Goal: Task Accomplishment & Management: Use online tool/utility

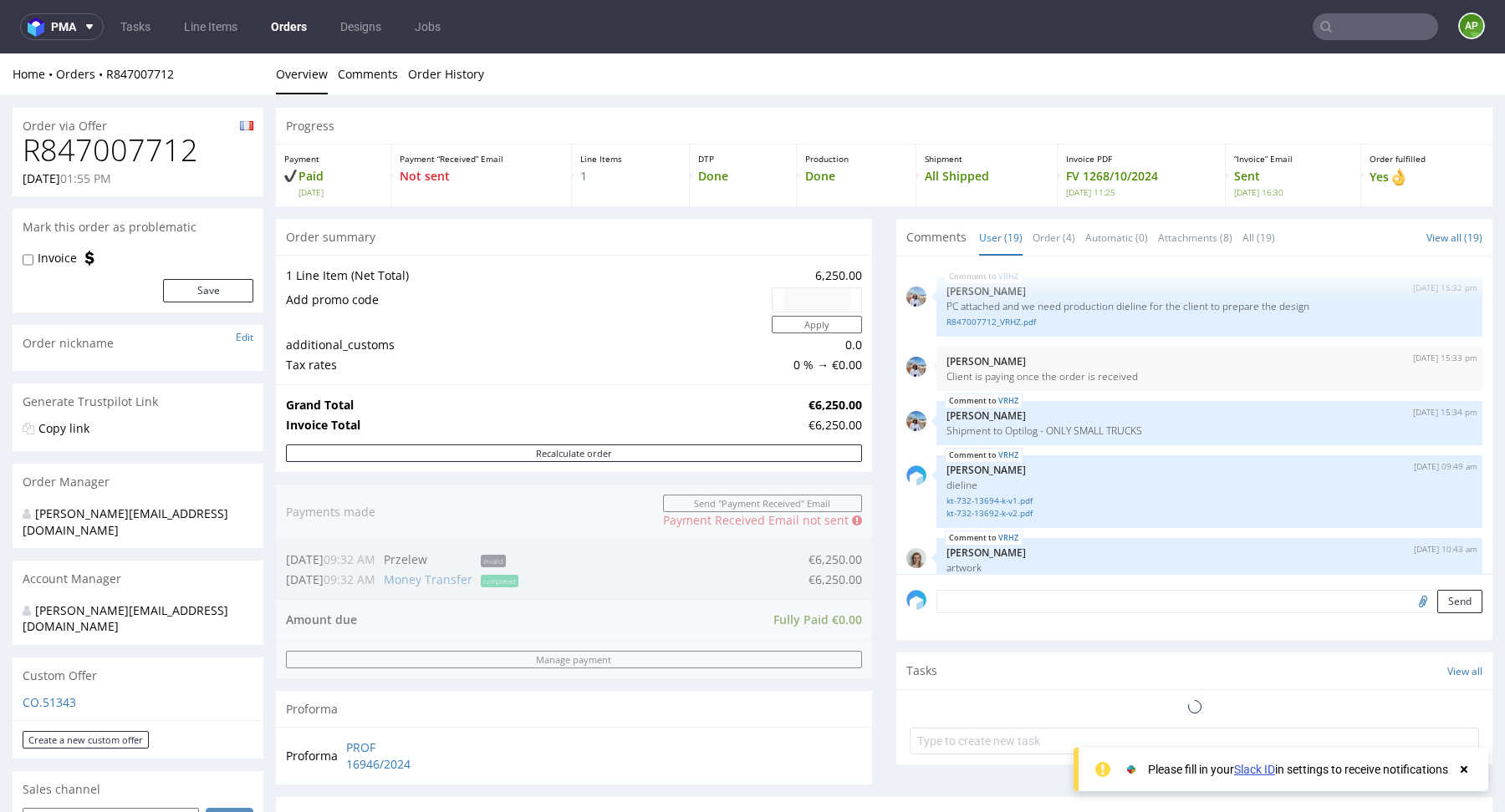
scroll to position [1183, 0]
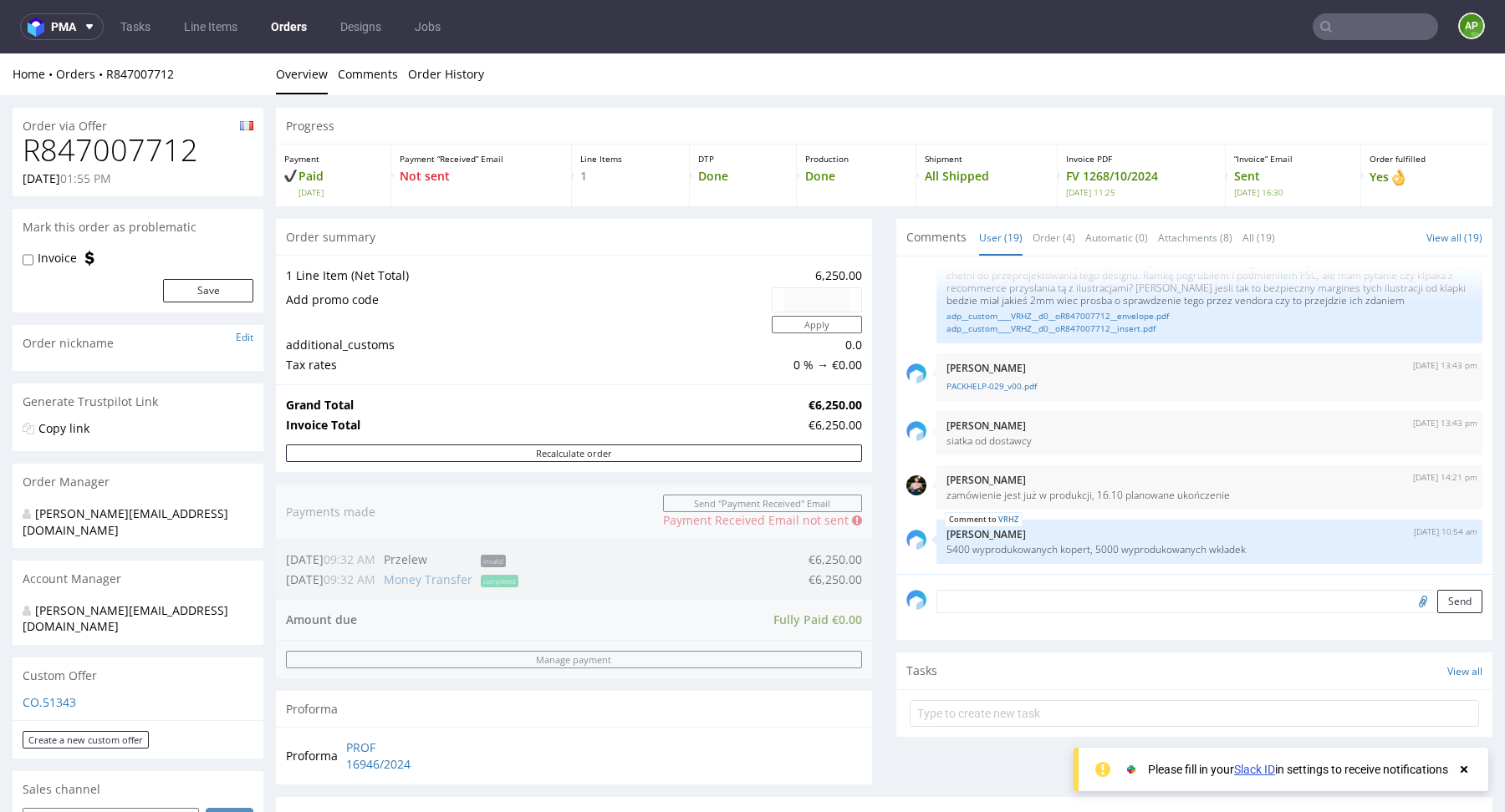
click at [292, 31] on link "Orders" at bounding box center [289, 27] width 56 height 27
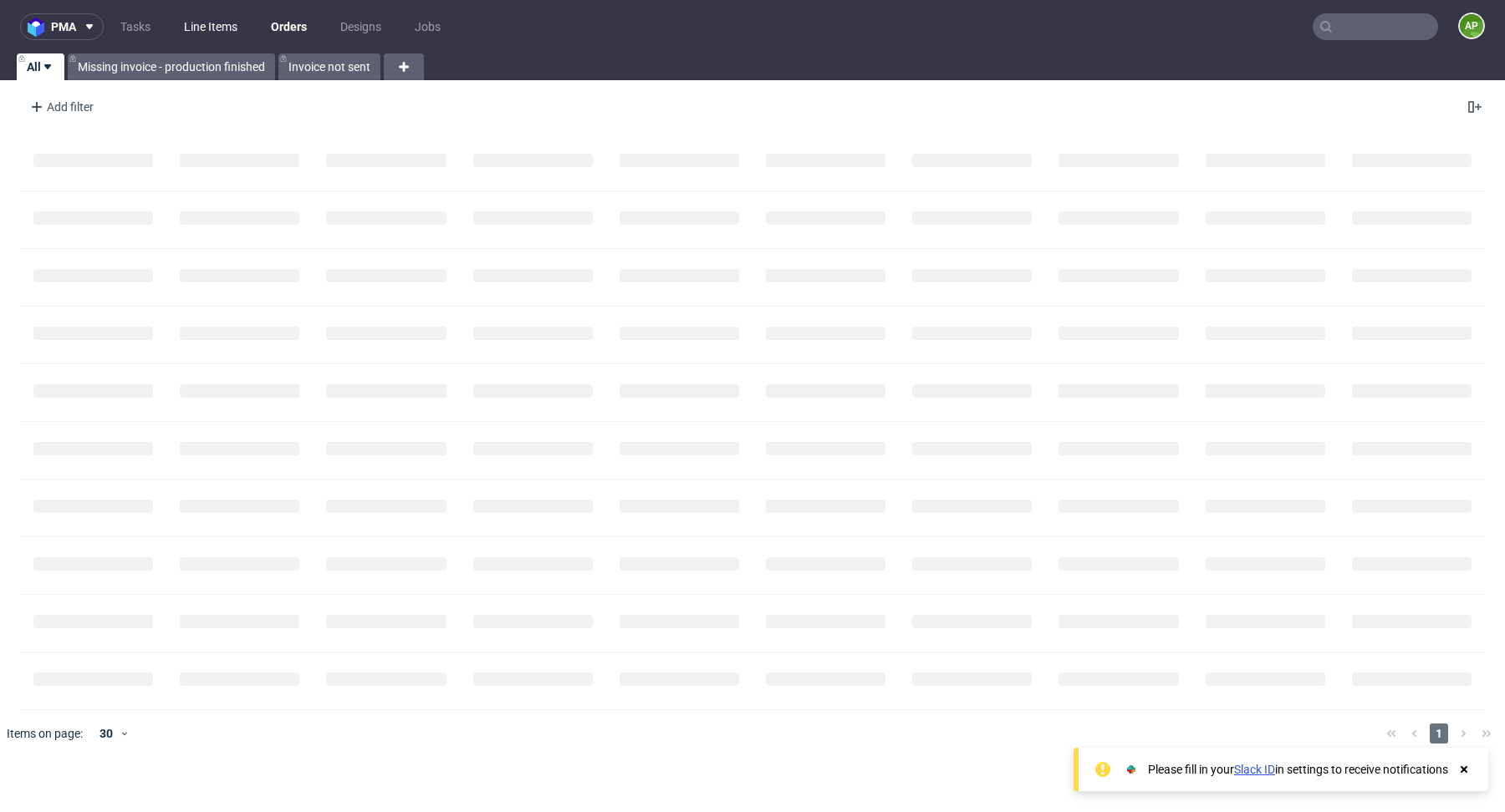
click at [244, 33] on link "Line Items" at bounding box center [210, 27] width 73 height 27
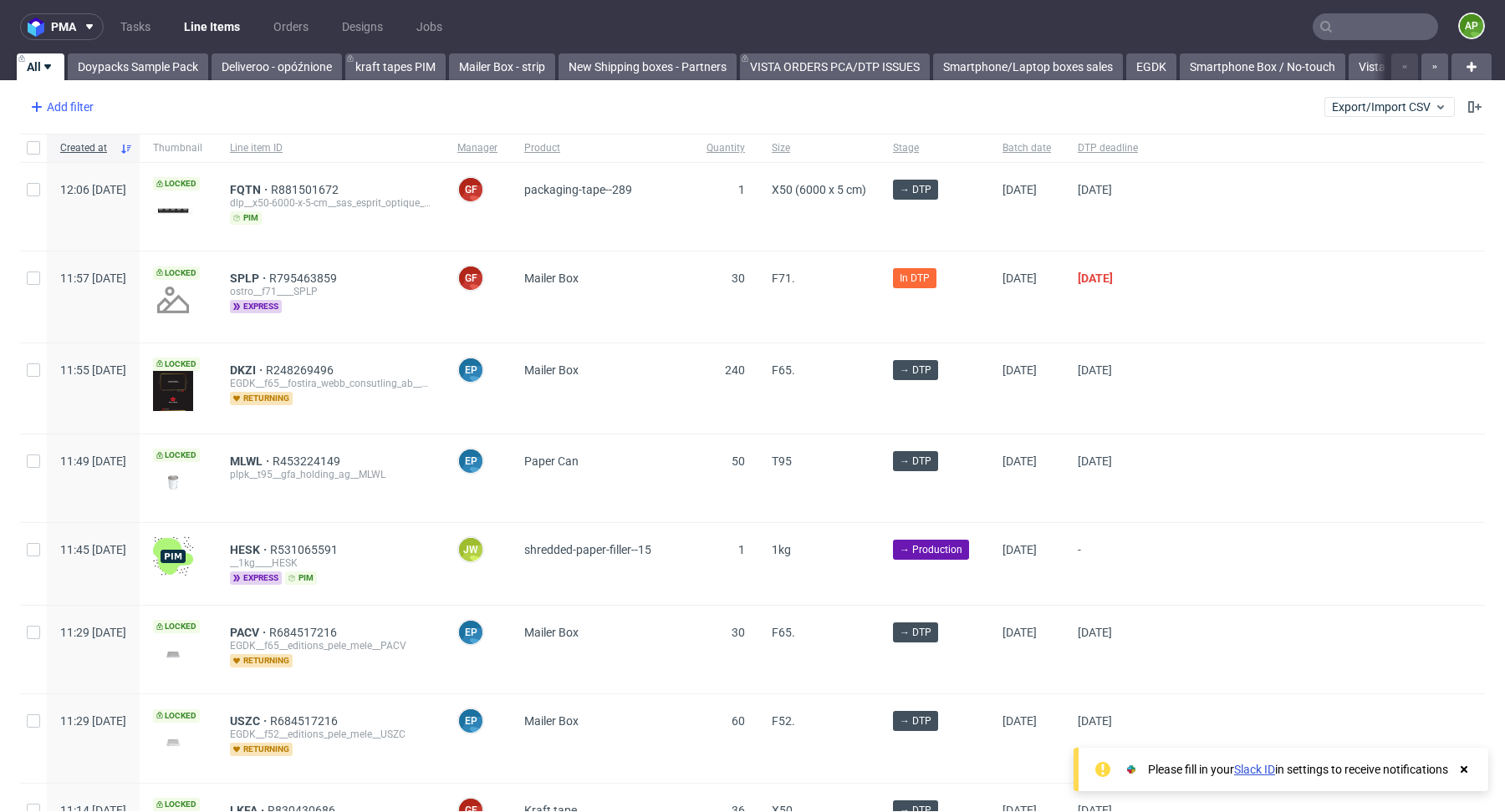
click at [69, 111] on div "Add filter" at bounding box center [60, 107] width 73 height 27
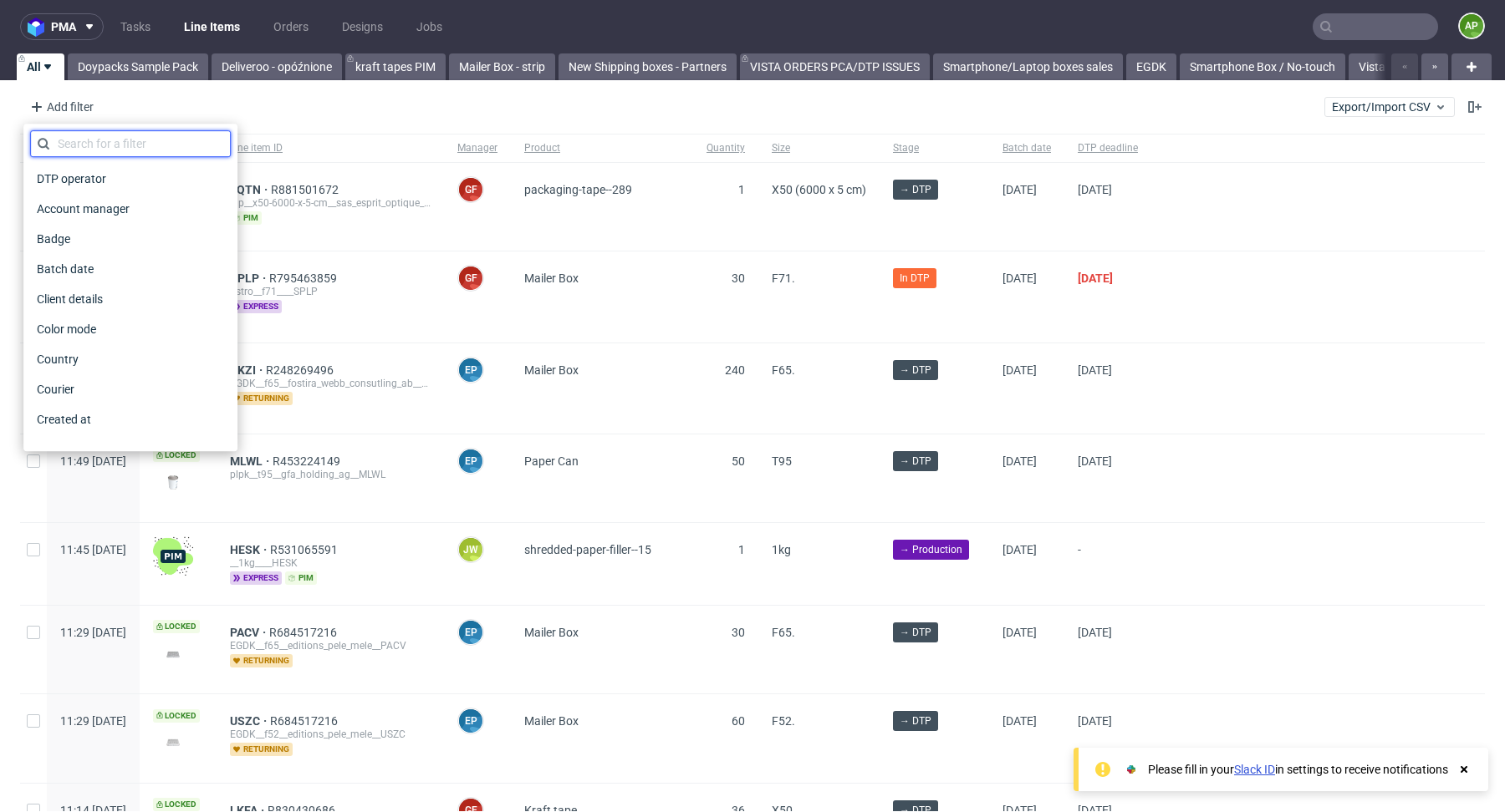
click at [161, 143] on input "text" at bounding box center [131, 143] width 201 height 27
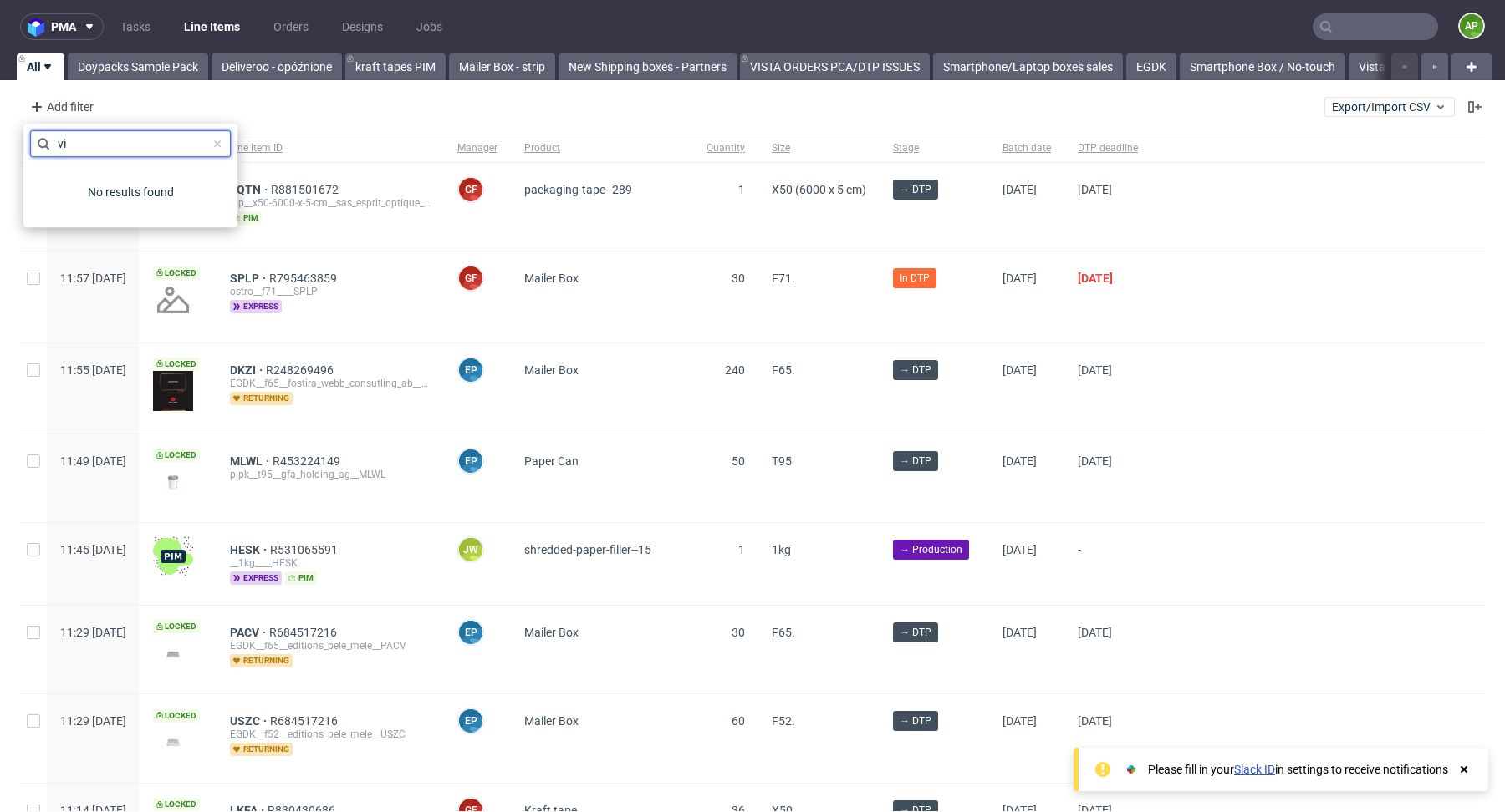
type input "v"
type input "sales"
click at [137, 189] on div "Sales Channel" at bounding box center [131, 179] width 201 height 24
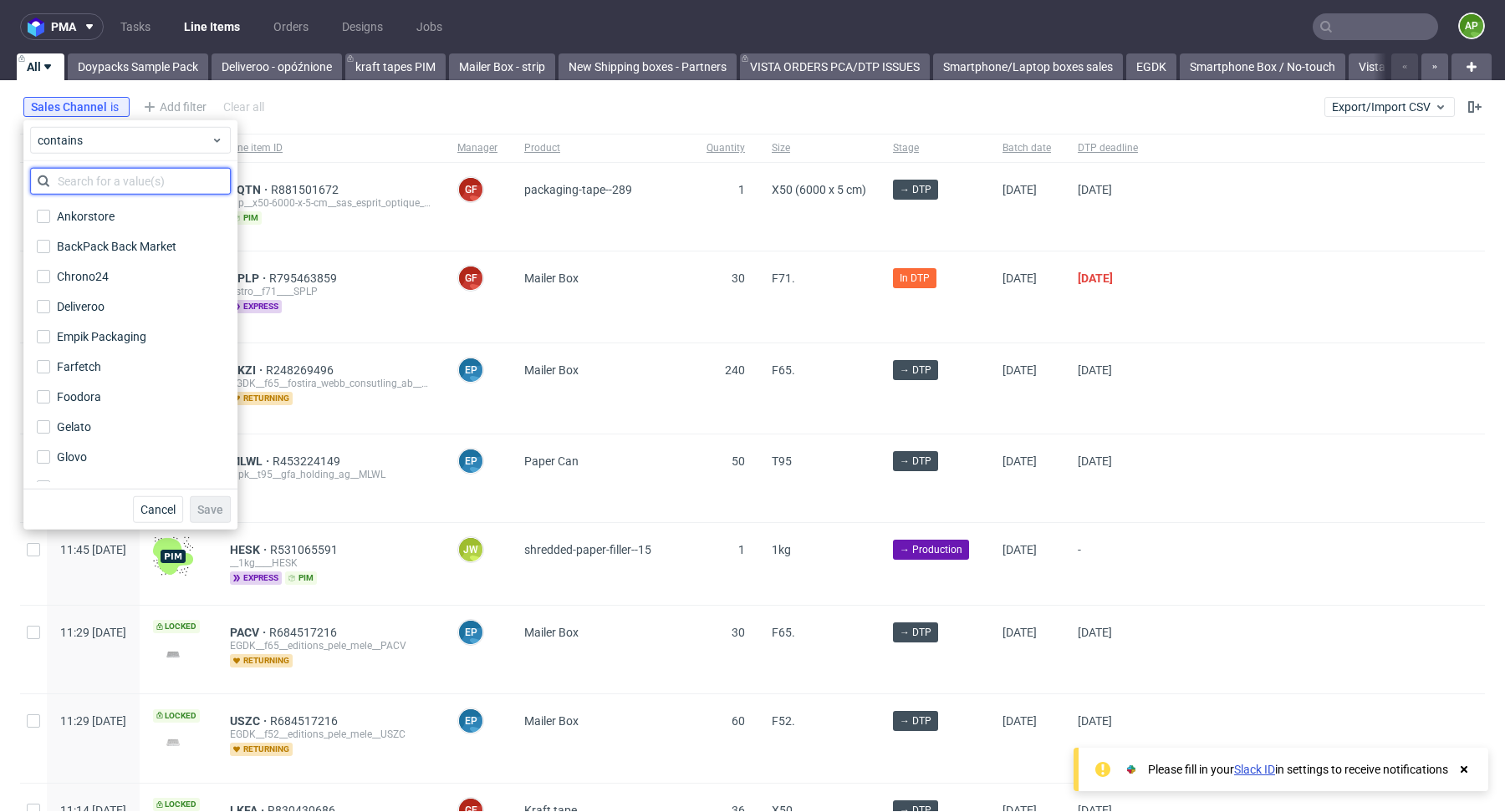
click at [133, 183] on input "text" at bounding box center [131, 181] width 201 height 27
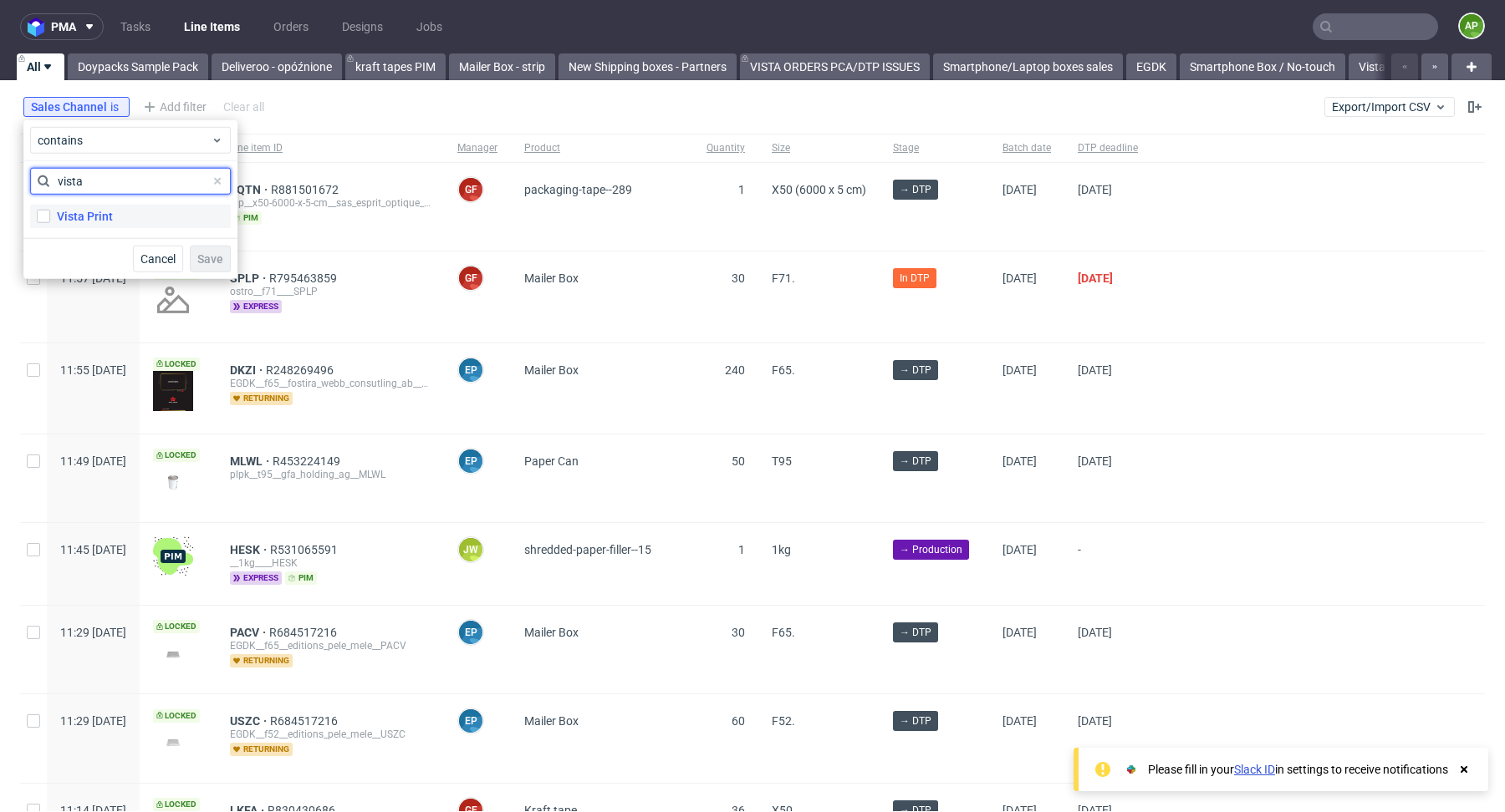
type input "vista"
click at [54, 210] on label "Vista Print" at bounding box center [131, 217] width 201 height 24
click at [50, 210] on input "Vista Print" at bounding box center [44, 217] width 14 height 14
checkbox input "true"
click at [203, 257] on span "Save" at bounding box center [210, 259] width 26 height 12
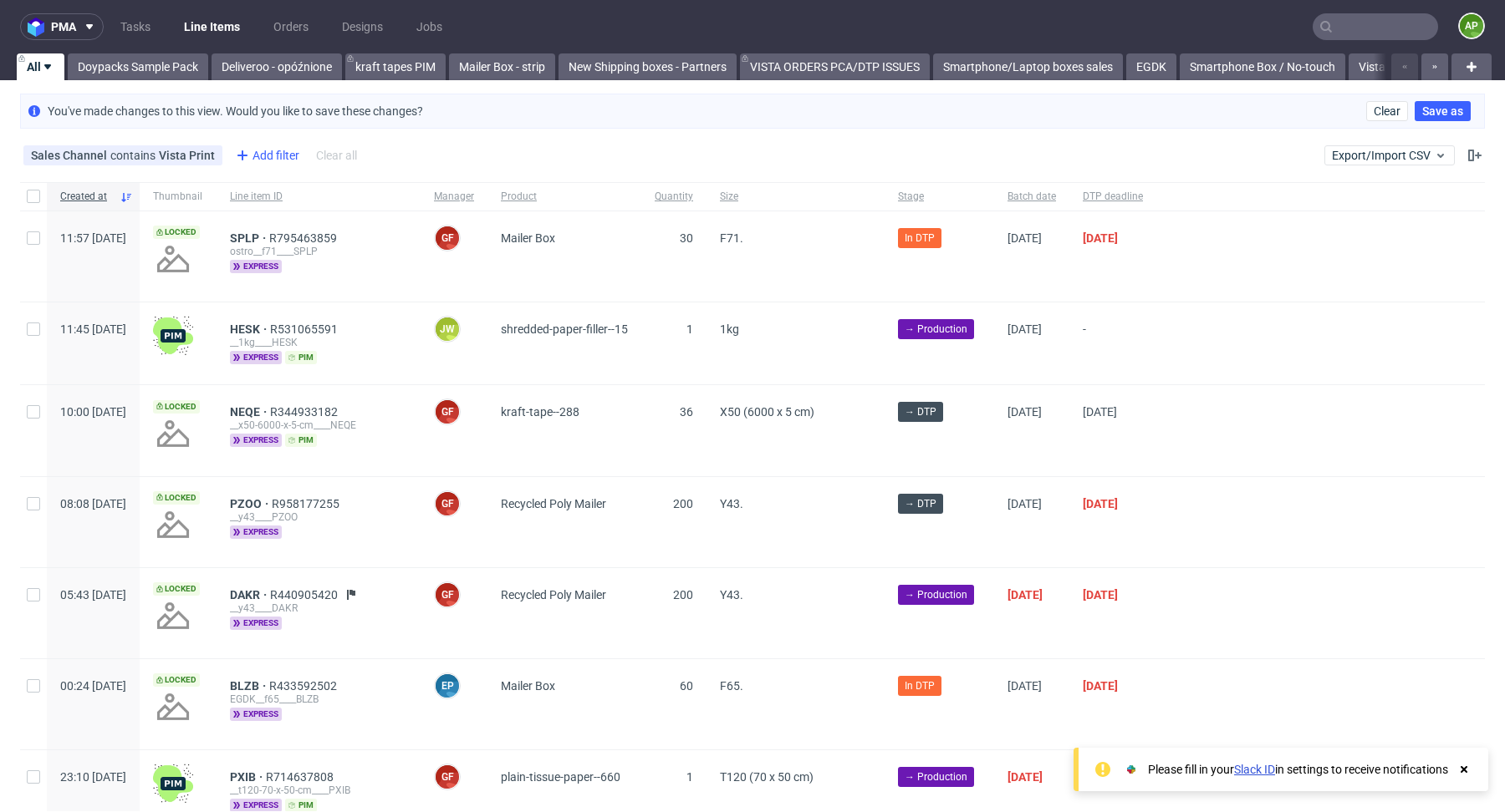
click at [248, 157] on div "Add filter" at bounding box center [265, 155] width 73 height 27
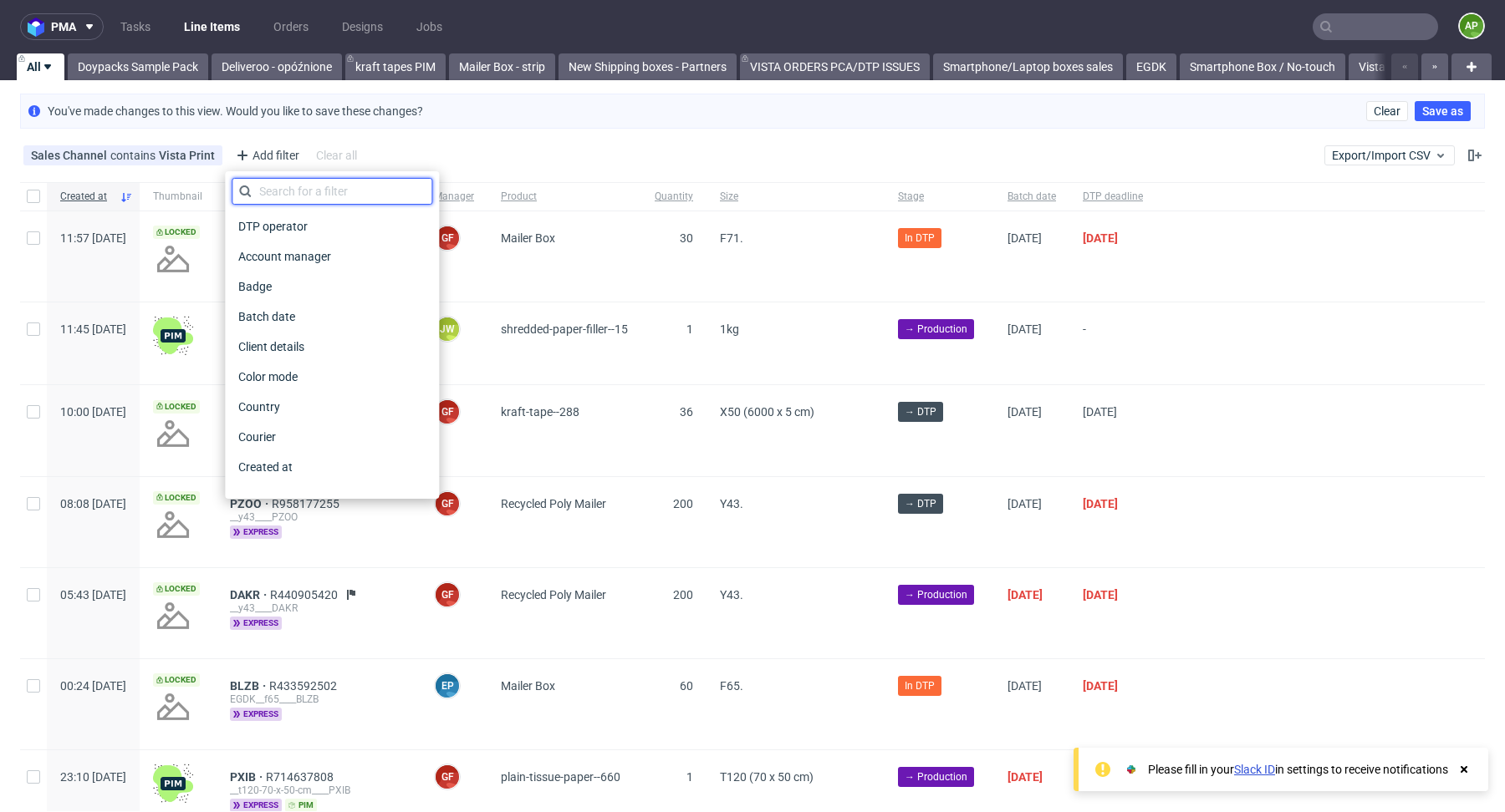
click at [305, 189] on input "text" at bounding box center [332, 192] width 201 height 27
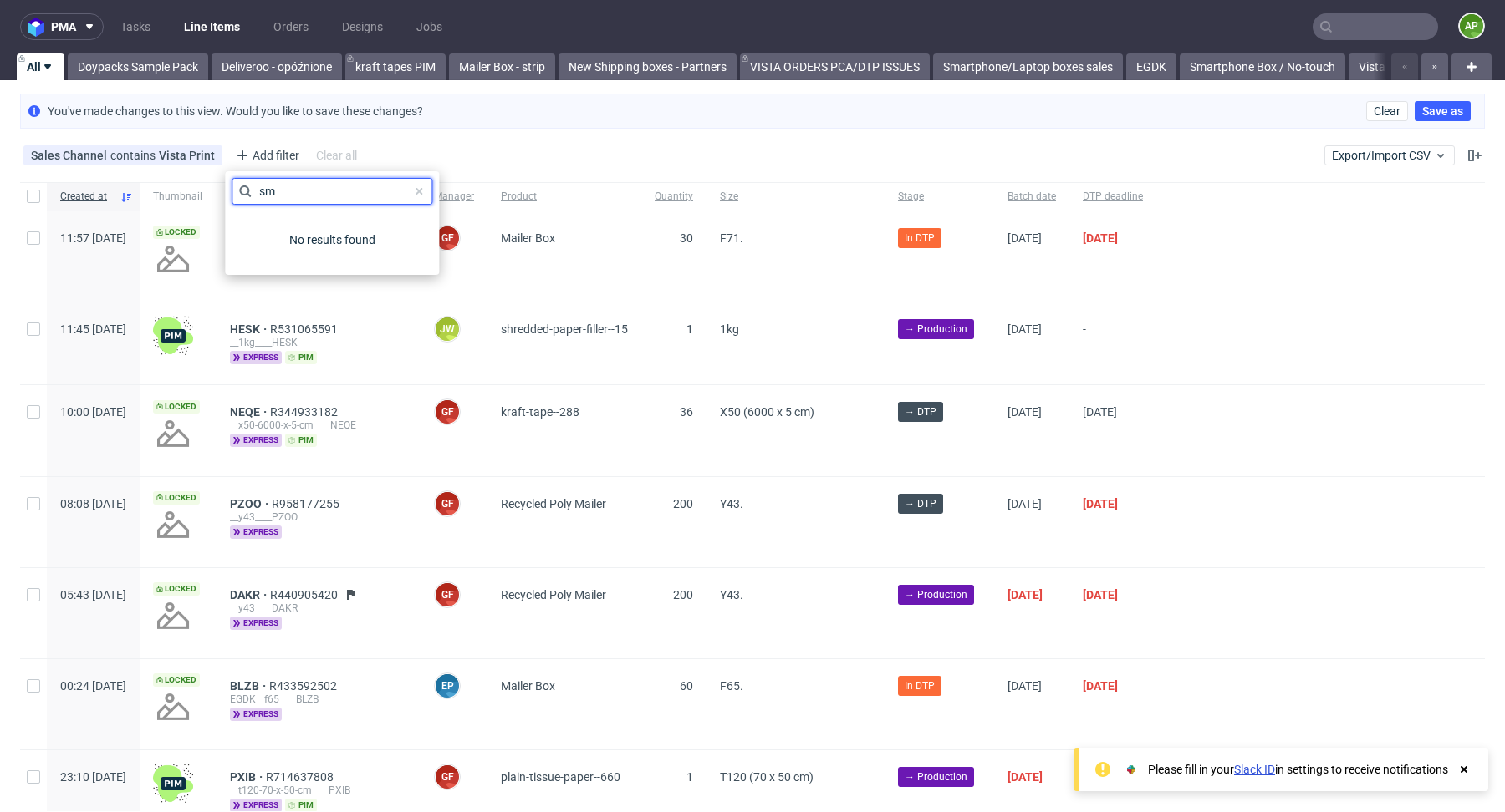
type input "s"
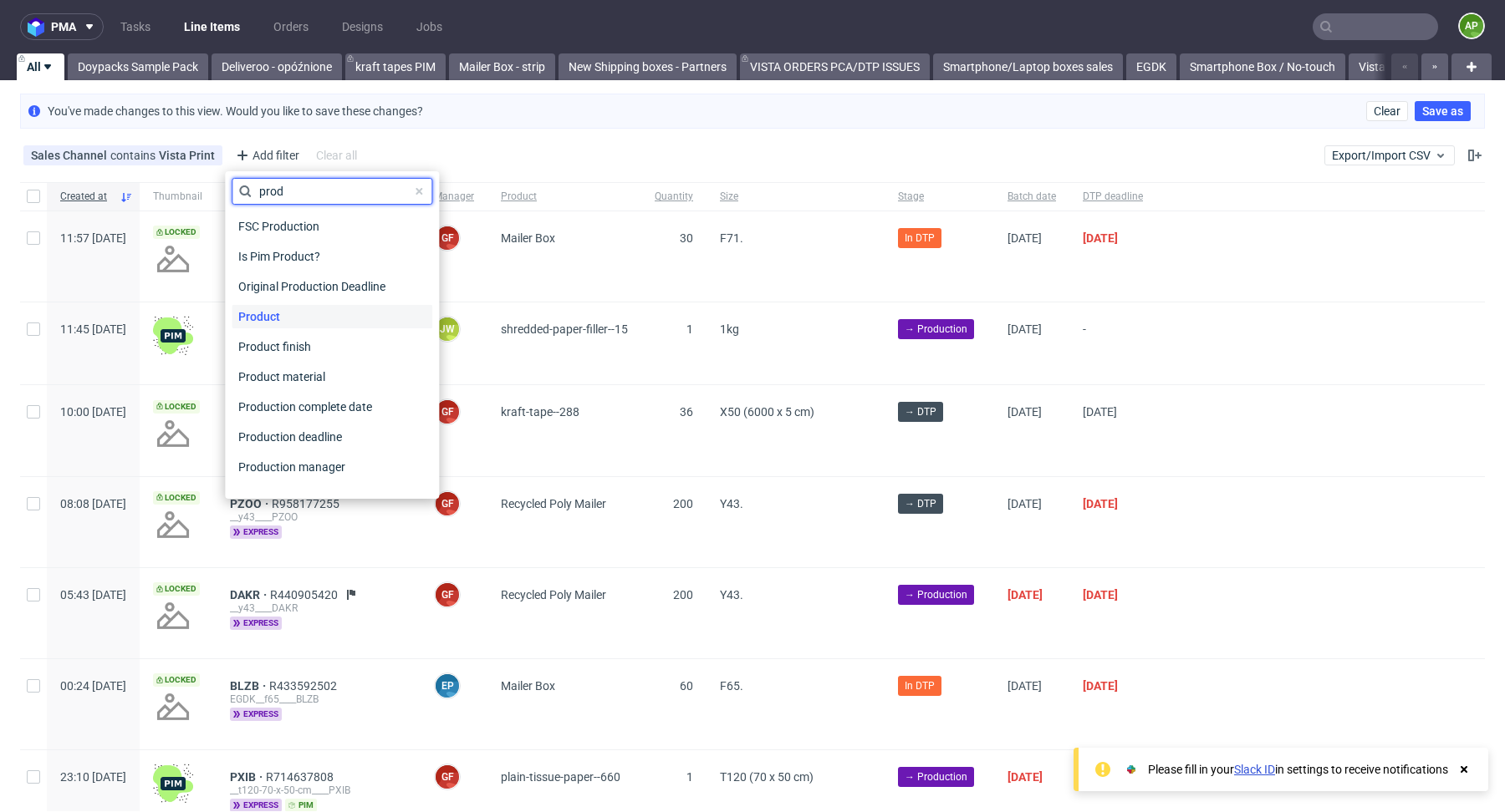
type input "prod"
click at [307, 315] on div "Product" at bounding box center [332, 317] width 201 height 24
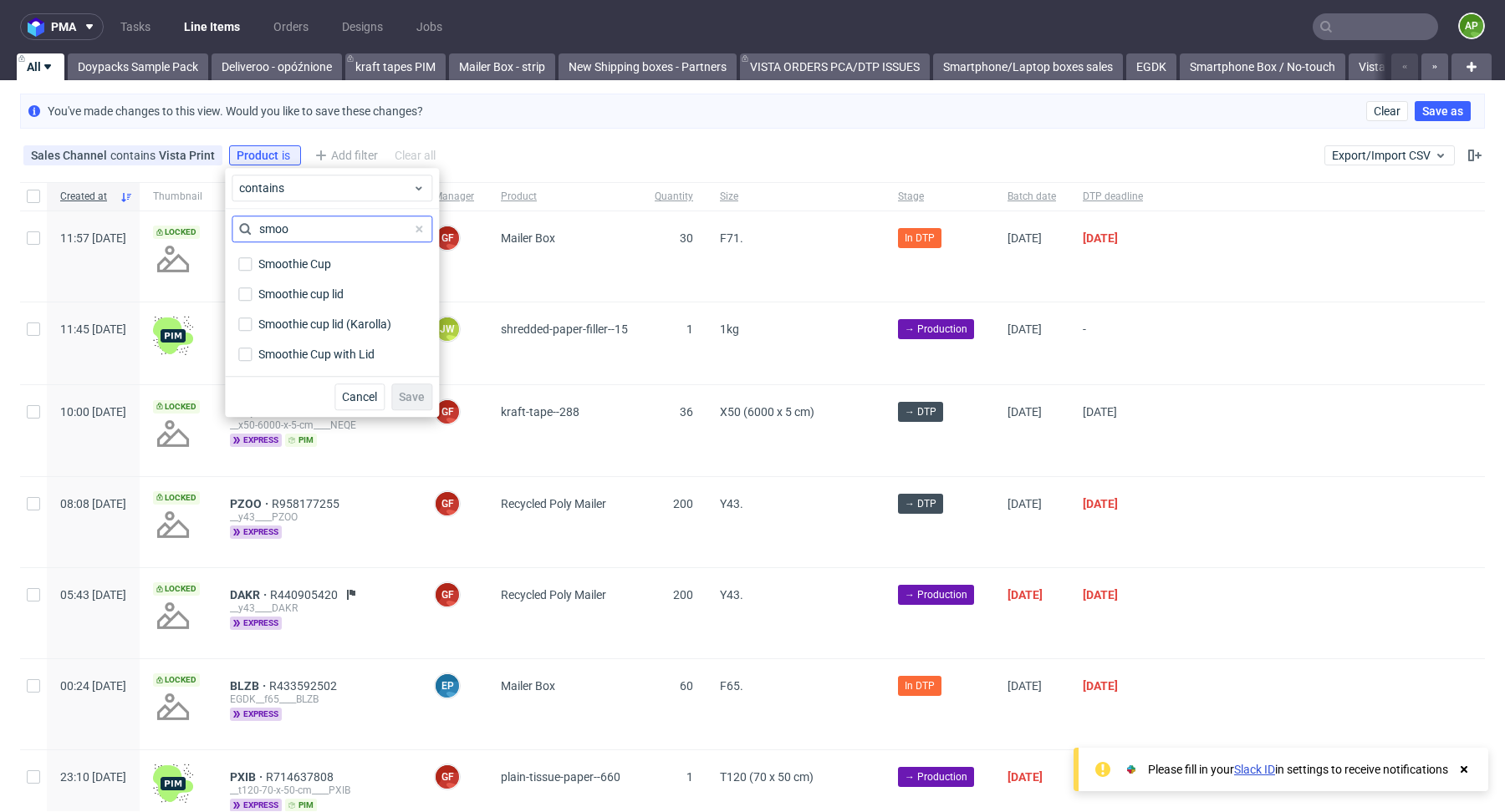
click at [308, 229] on input "smoo" at bounding box center [332, 229] width 201 height 27
type input "smoo"
click at [296, 260] on div "Smoothie Cup" at bounding box center [296, 264] width 74 height 17
click at [252, 260] on input "Smoothie Cup" at bounding box center [245, 264] width 14 height 14
checkbox input "true"
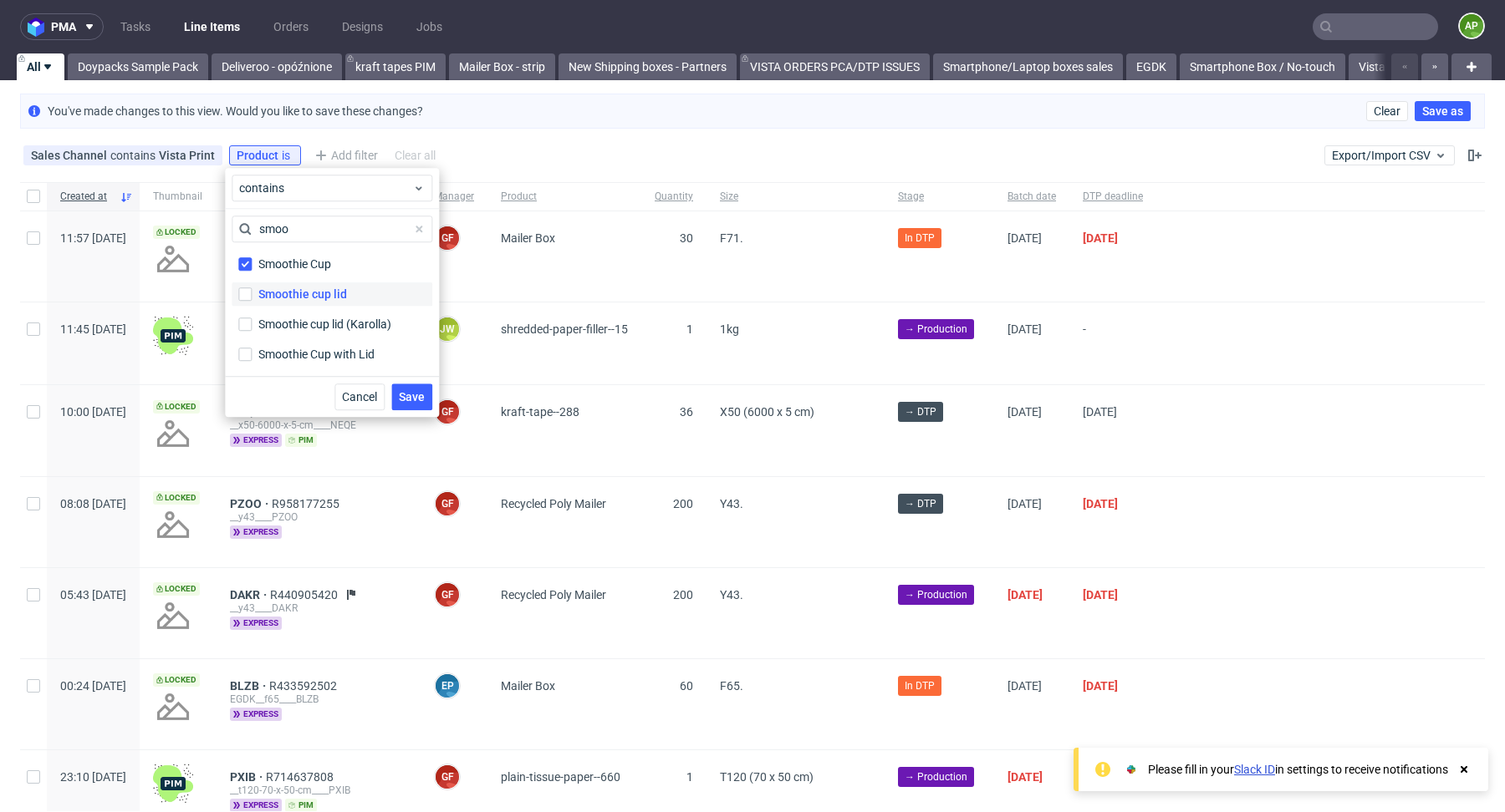
click at [305, 289] on div "Smoothie cup lid" at bounding box center [302, 295] width 89 height 17
click at [252, 289] on input "Smoothie cup lid" at bounding box center [245, 295] width 14 height 14
checkbox input "true"
click at [305, 319] on div "Smoothie cup lid (Karolla)" at bounding box center [327, 324] width 138 height 17
click at [252, 319] on input "Smoothie cup lid (Karolla)" at bounding box center [245, 324] width 14 height 14
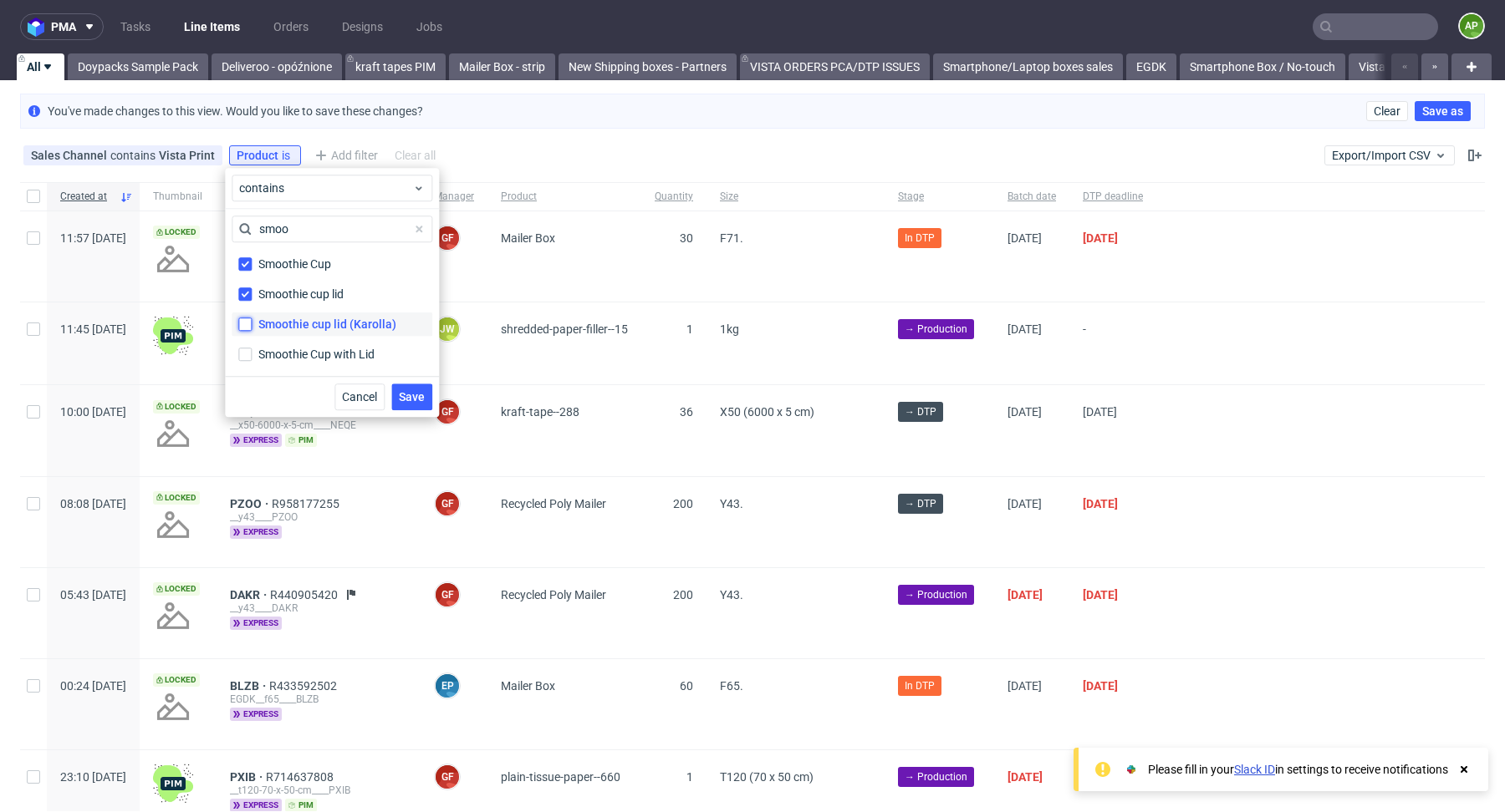
checkbox input "true"
click at [323, 347] on div "Smoothie Cup with Lid" at bounding box center [318, 355] width 119 height 17
click at [252, 348] on input "Smoothie Cup with Lid" at bounding box center [245, 355] width 14 height 14
checkbox input "true"
click at [412, 391] on span "Save" at bounding box center [411, 397] width 26 height 12
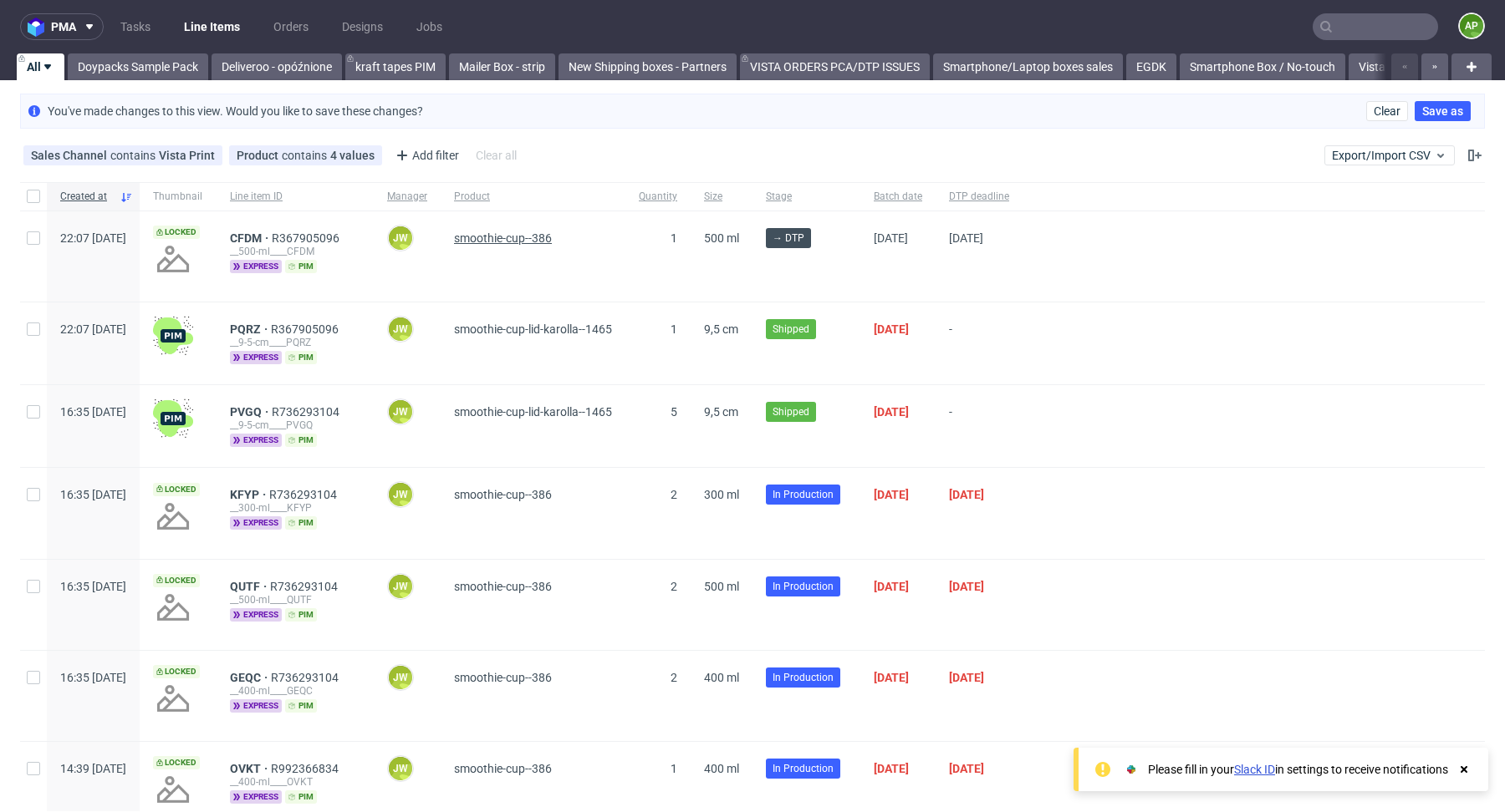
click at [518, 231] on span "smoothie-cup--386" at bounding box center [503, 238] width 98 height 14
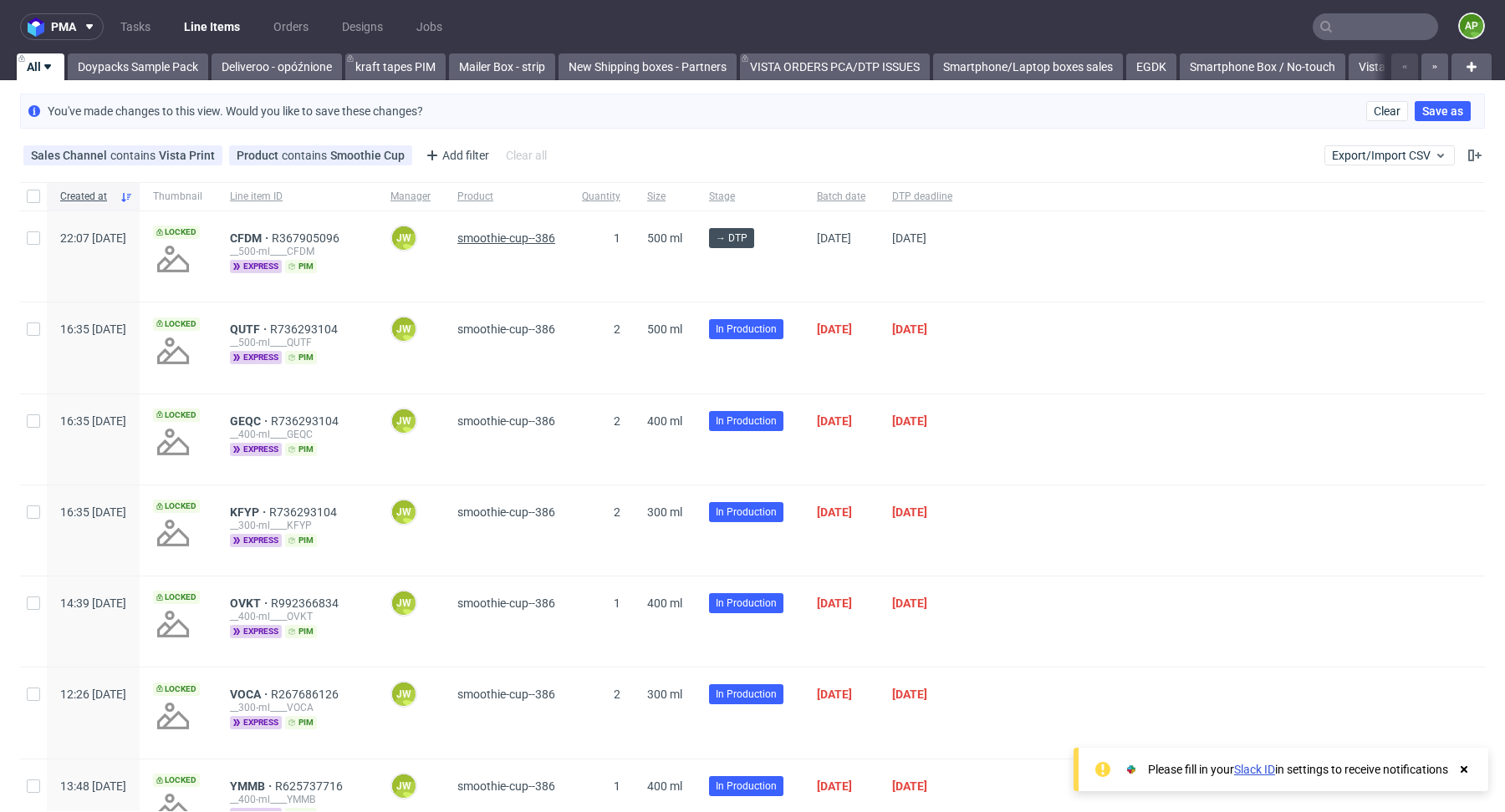
click at [520, 237] on span "smoothie-cup--386" at bounding box center [507, 238] width 98 height 14
click at [550, 239] on span "smoothie-cup--386" at bounding box center [507, 238] width 98 height 14
click at [272, 232] on span "CFDM" at bounding box center [251, 238] width 42 height 14
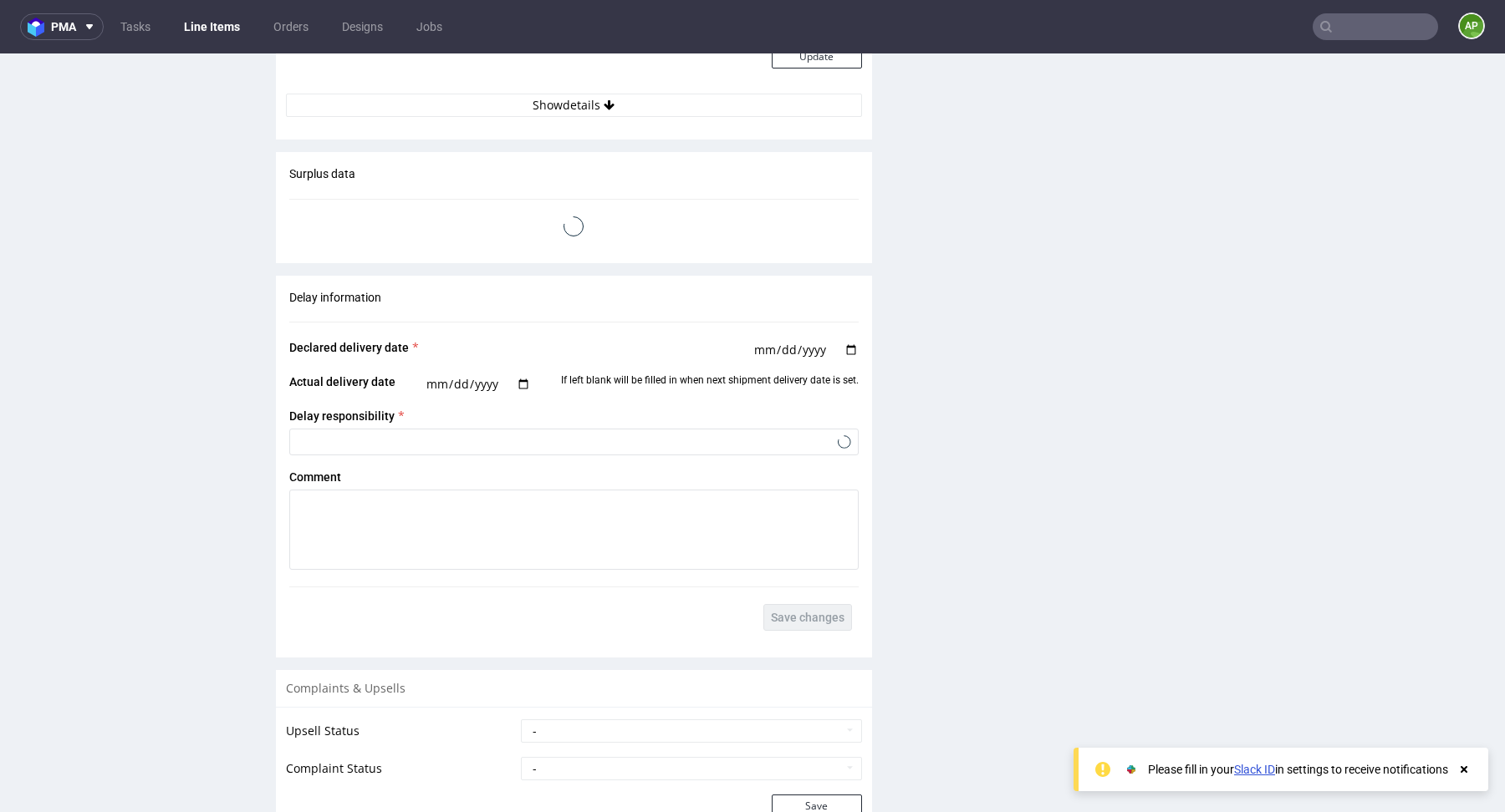
scroll to position [2038, 0]
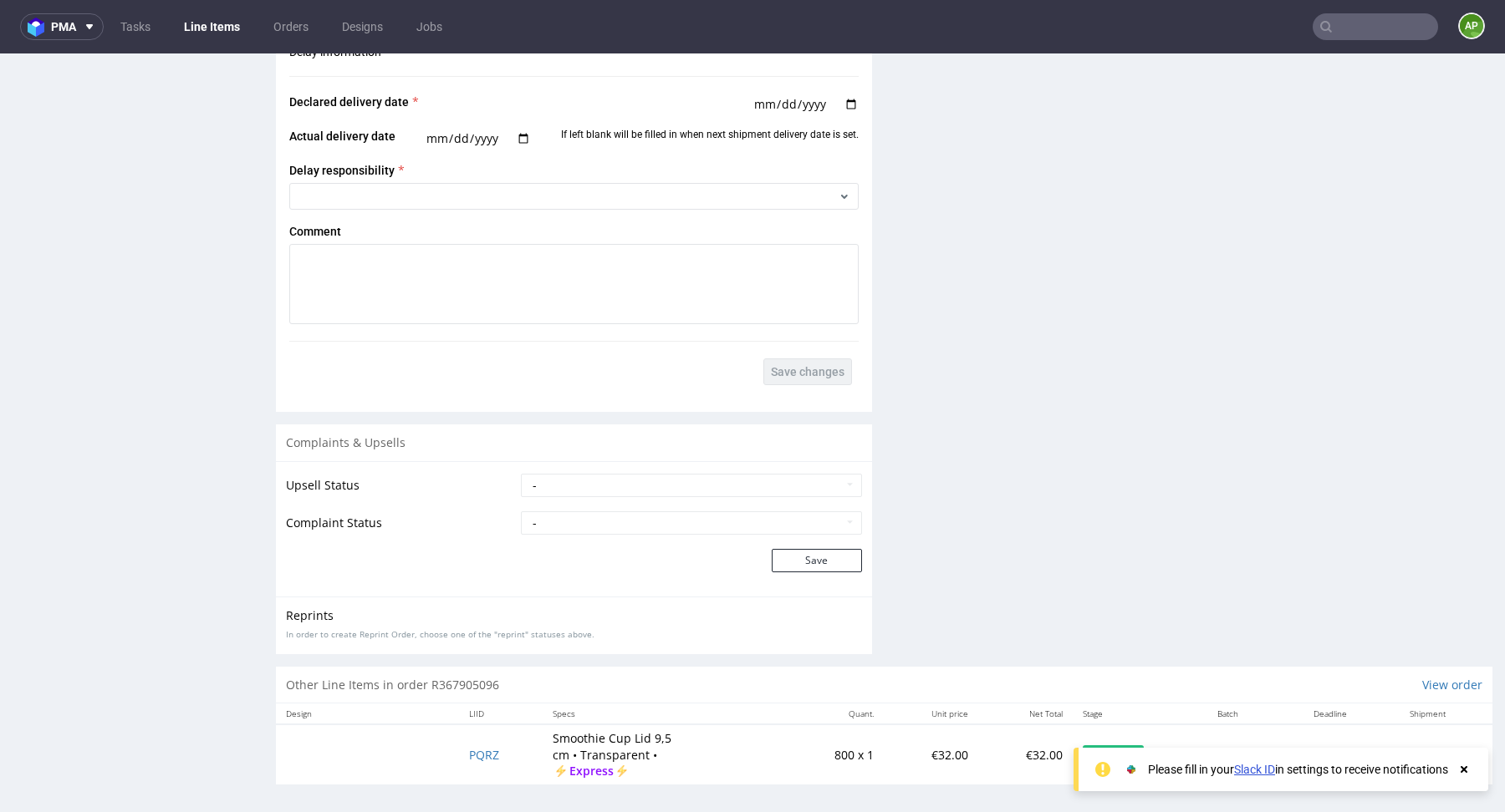
click at [1465, 772] on use at bounding box center [1464, 770] width 7 height 7
click at [472, 750] on span "PQRZ" at bounding box center [484, 755] width 30 height 16
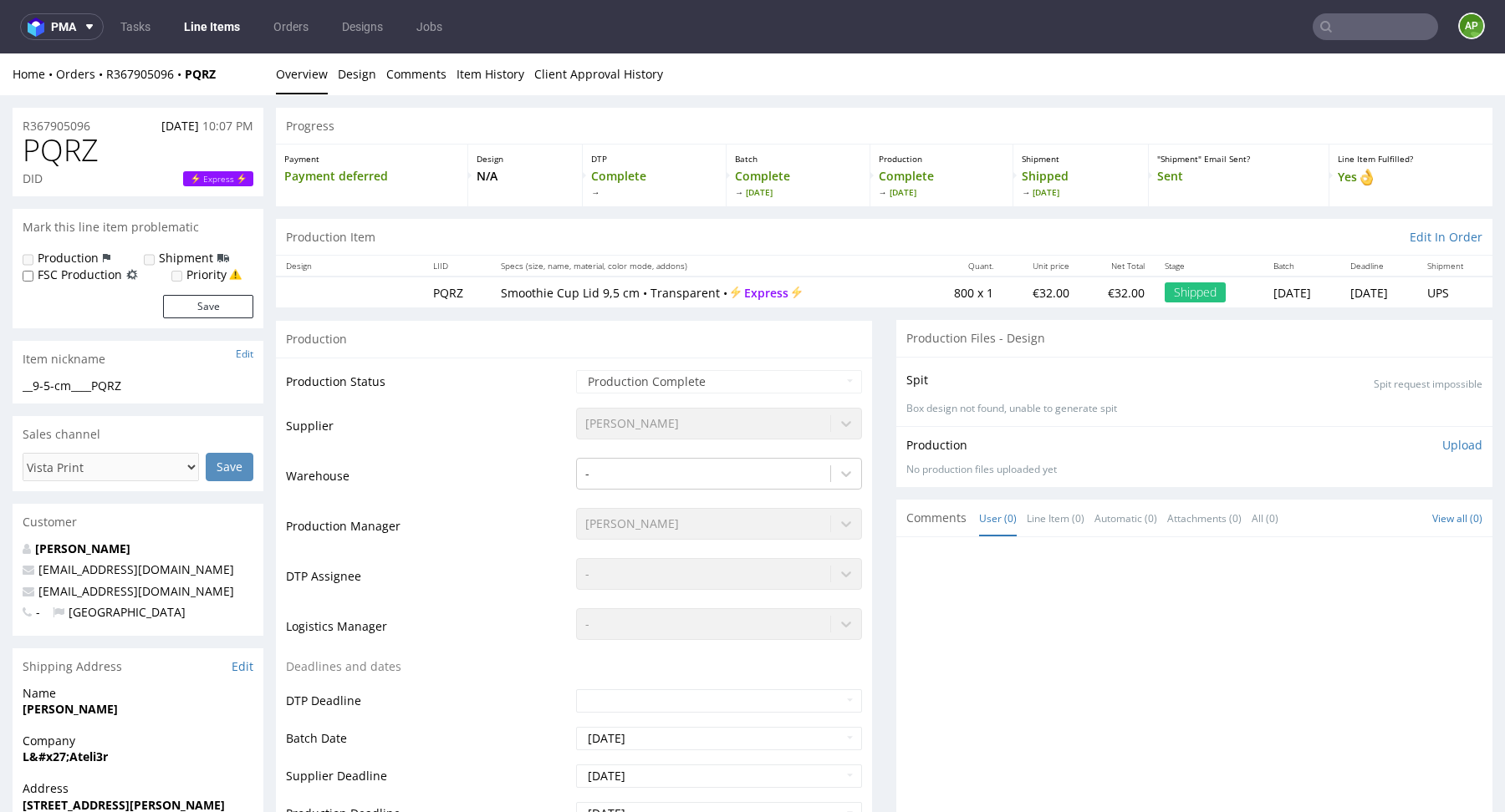
scroll to position [2, 0]
click at [651, 332] on div "Production" at bounding box center [574, 337] width 596 height 38
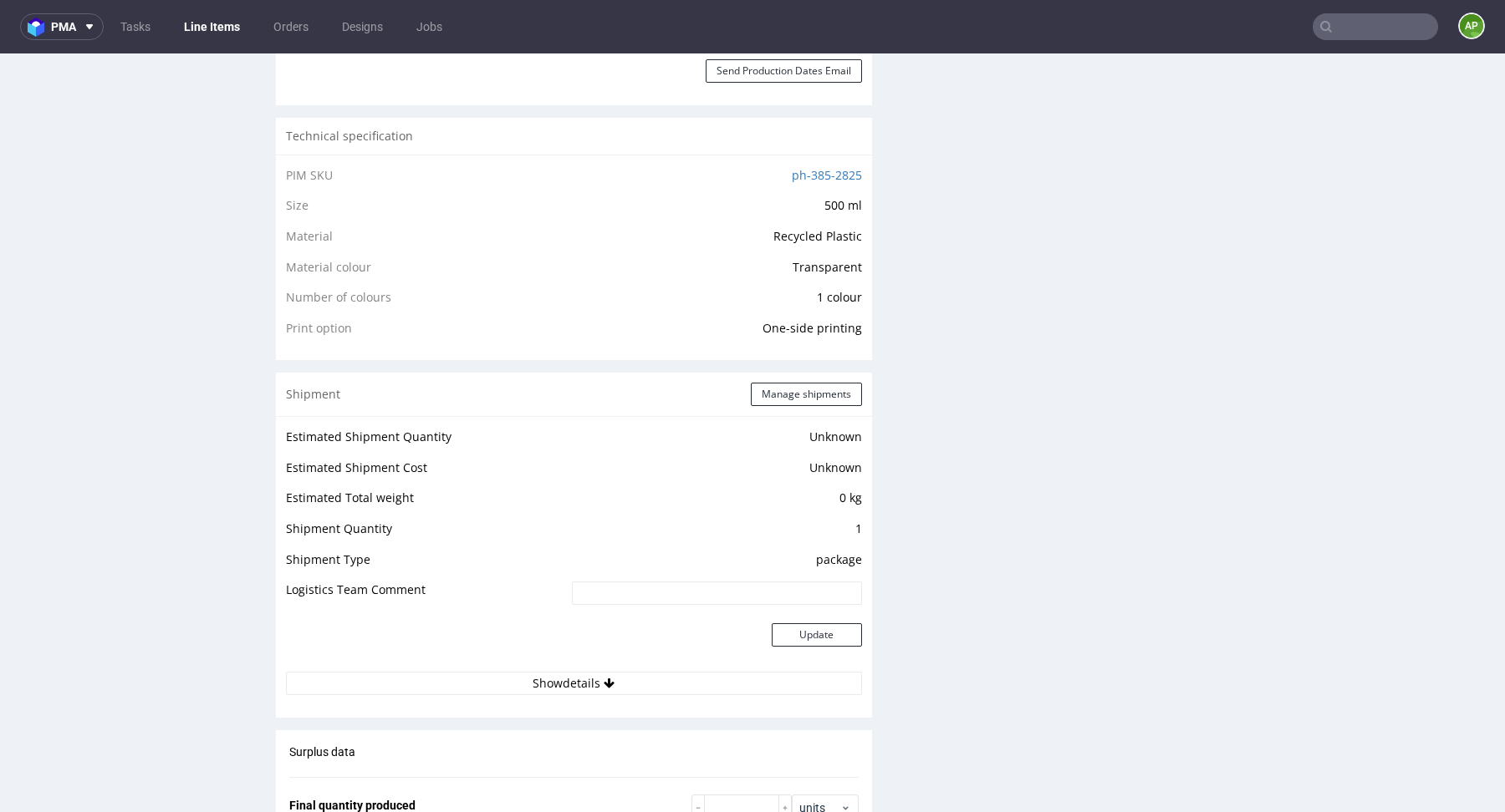
scroll to position [0, 0]
